Goal: Information Seeking & Learning: Find specific page/section

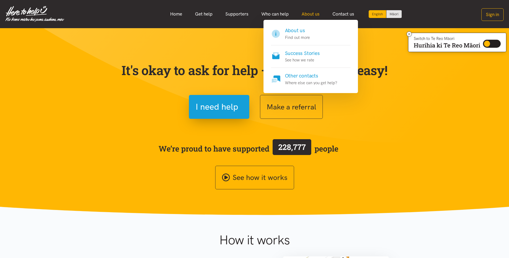
click at [310, 15] on link "About us" at bounding box center [310, 14] width 31 height 12
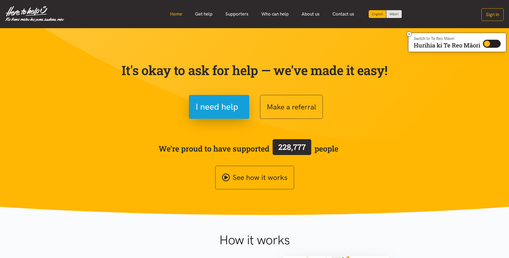
click at [176, 14] on link "Home" at bounding box center [176, 14] width 25 height 12
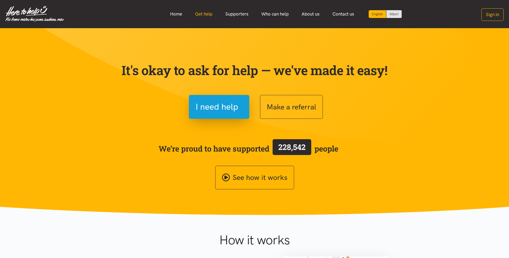
click at [201, 13] on link "Get help" at bounding box center [204, 14] width 30 height 12
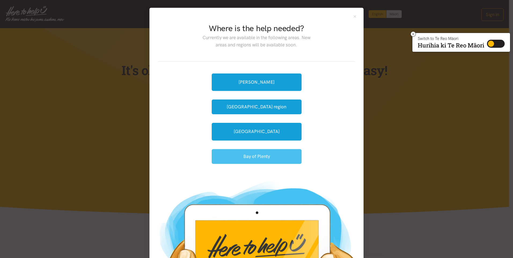
click at [251, 159] on button "Bay of Plenty" at bounding box center [257, 156] width 90 height 15
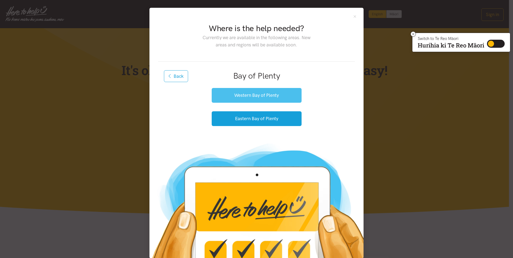
click at [248, 93] on button "Western Bay of Plenty" at bounding box center [257, 95] width 90 height 15
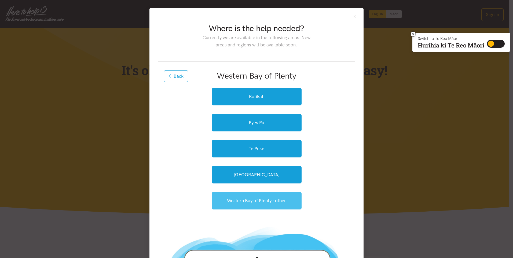
click at [264, 200] on link "Western Bay of Plenty - other" at bounding box center [257, 200] width 90 height 17
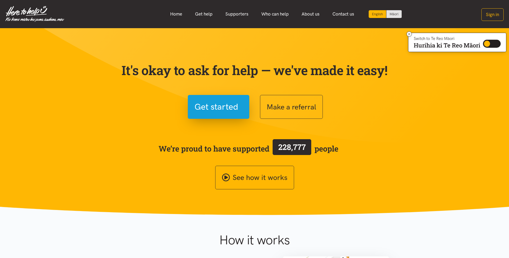
click at [413, 207] on section "It's okay to ask for help — we've made it easy! Get started Make a referral We’…" at bounding box center [254, 121] width 509 height 187
